Goal: Find specific page/section: Find specific page/section

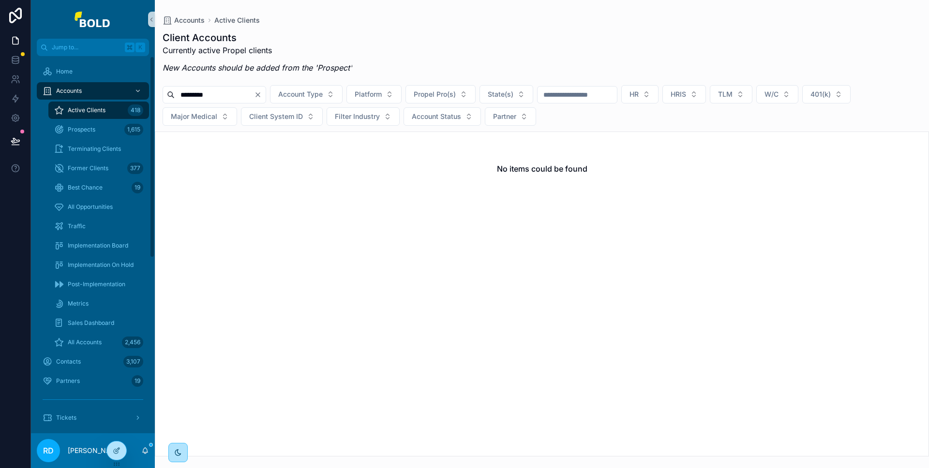
click at [86, 80] on div "Home" at bounding box center [93, 71] width 124 height 19
click at [85, 75] on div "Home" at bounding box center [93, 71] width 101 height 15
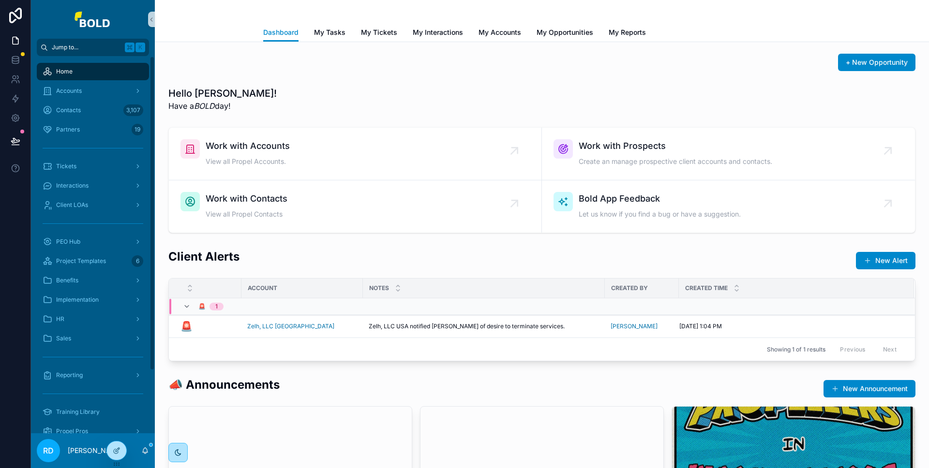
click at [88, 51] on span "Jump to..." at bounding box center [86, 48] width 69 height 8
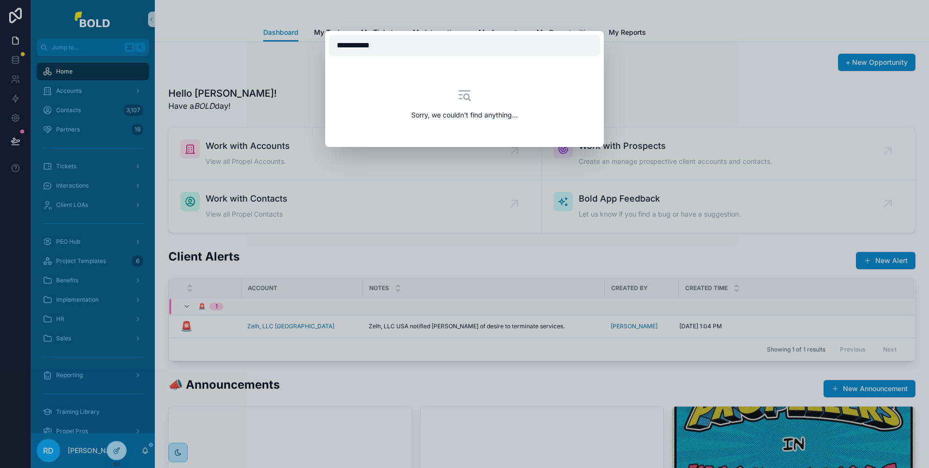
type input "**********"
click at [98, 76] on div "Sorry, we couldn't find anything..." at bounding box center [464, 234] width 929 height 468
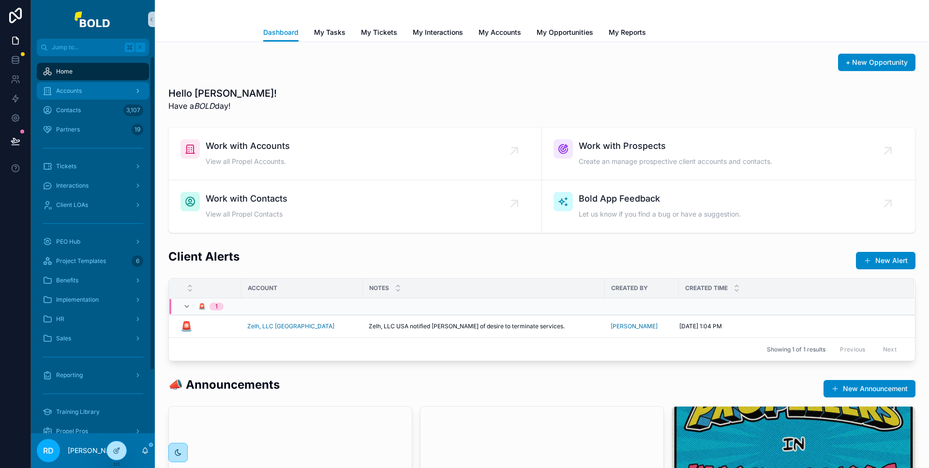
click at [89, 86] on div "Accounts" at bounding box center [93, 90] width 101 height 15
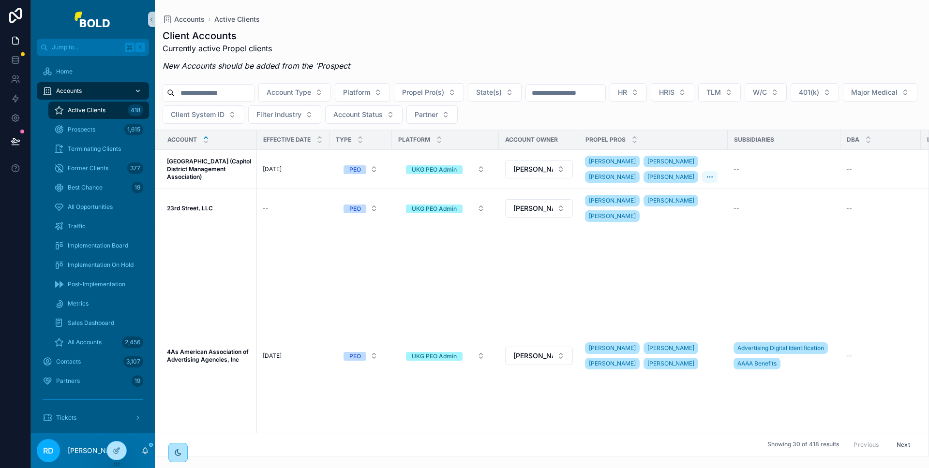
click at [203, 92] on input "scrollable content" at bounding box center [214, 93] width 79 height 14
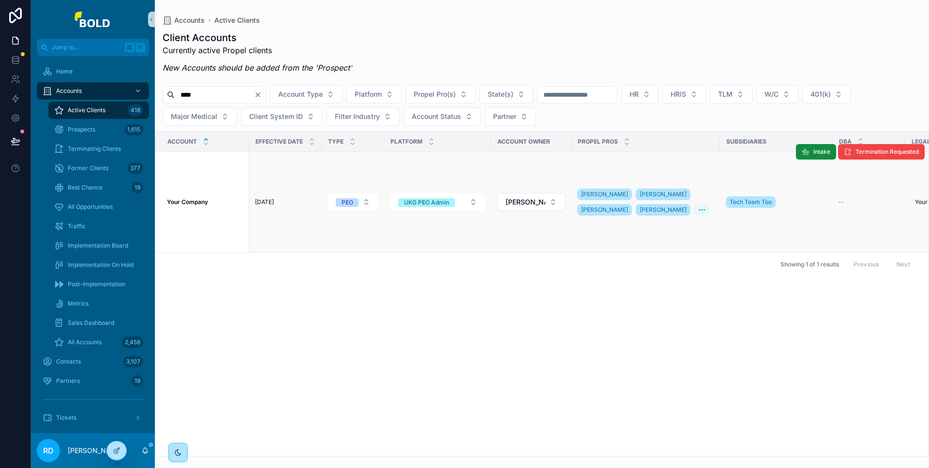
type input "****"
click at [214, 204] on div "Your Company Your Company" at bounding box center [205, 202] width 76 height 8
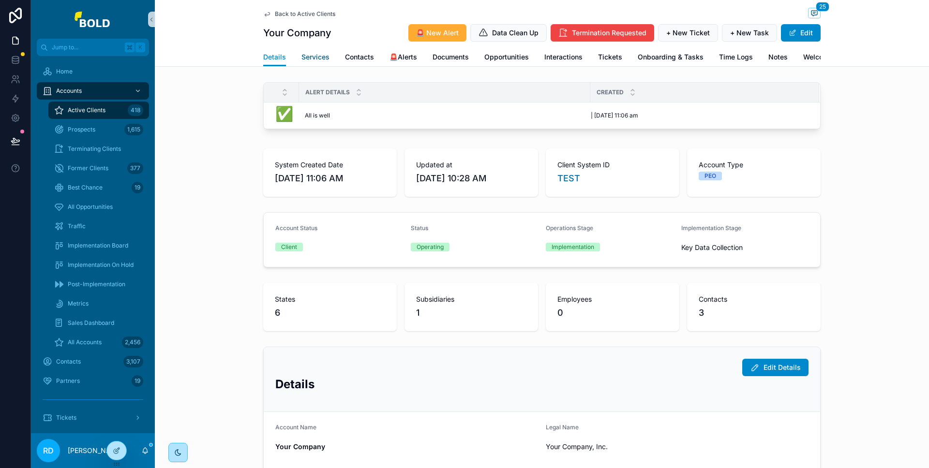
click at [318, 61] on span "Services" at bounding box center [315, 57] width 28 height 10
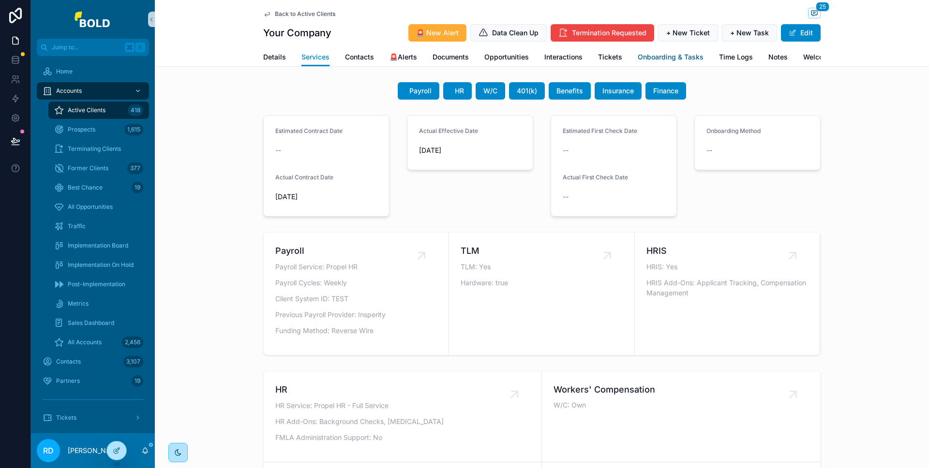
click at [647, 60] on span "Onboarding & Tasks" at bounding box center [671, 57] width 66 height 10
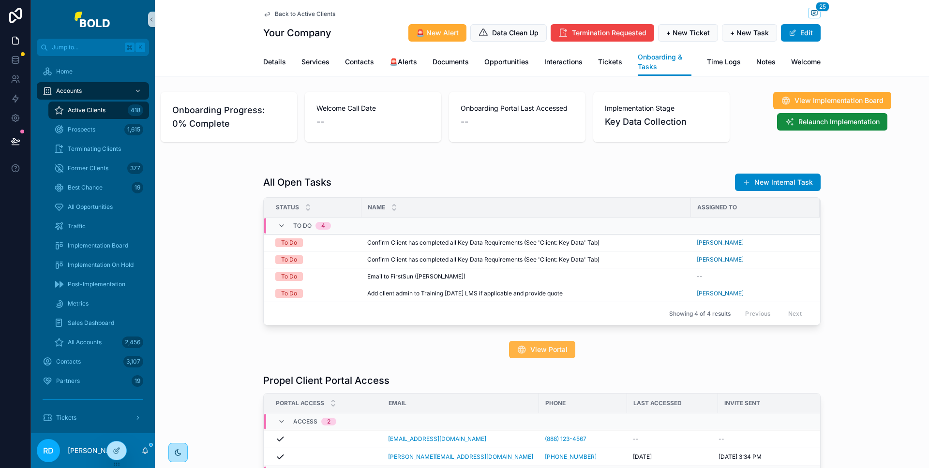
click at [544, 355] on span "View Portal" at bounding box center [548, 350] width 37 height 10
click at [277, 65] on span "Details" at bounding box center [274, 62] width 23 height 10
